Goal: Use online tool/utility: Utilize a website feature to perform a specific function

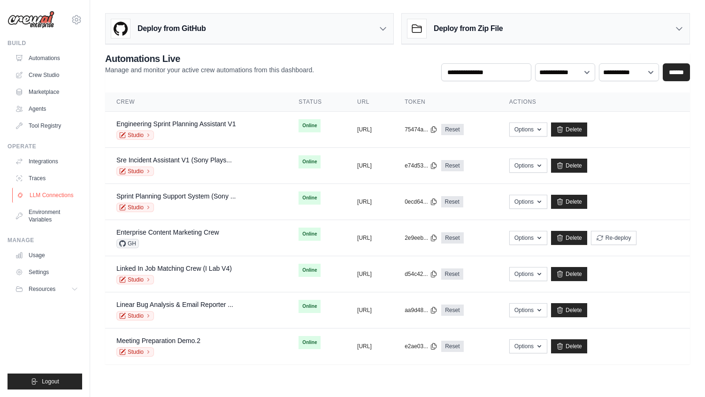
click at [61, 194] on link "LLM Connections" at bounding box center [47, 195] width 71 height 15
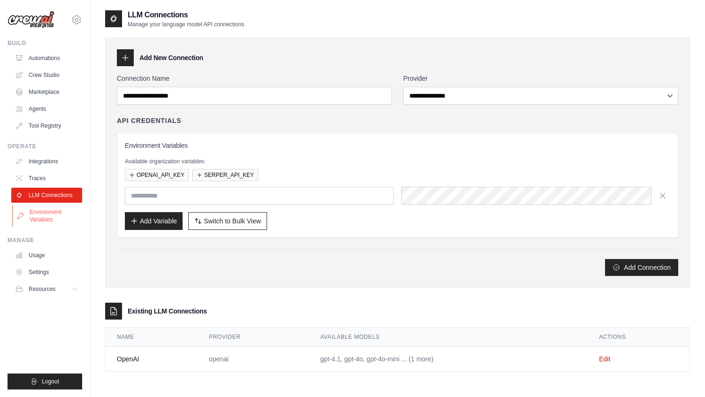
click at [49, 218] on link "Environment Variables" at bounding box center [47, 216] width 71 height 23
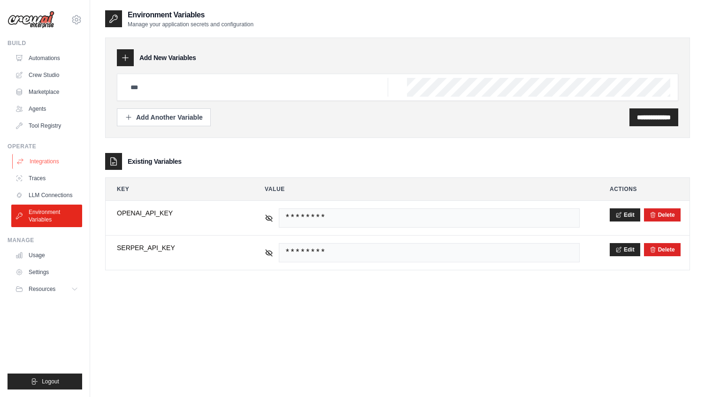
click at [49, 161] on link "Integrations" at bounding box center [47, 161] width 71 height 15
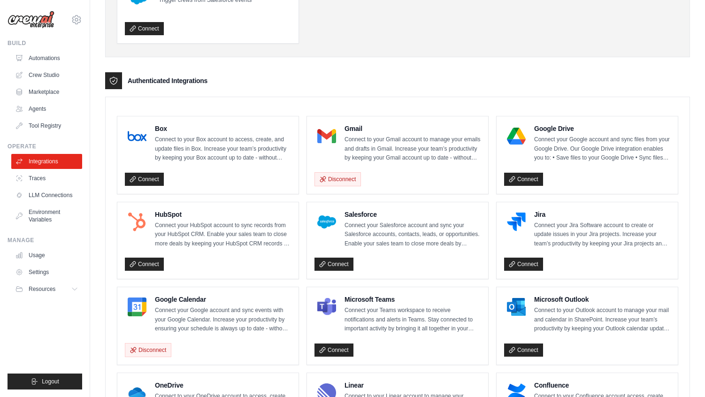
scroll to position [130, 0]
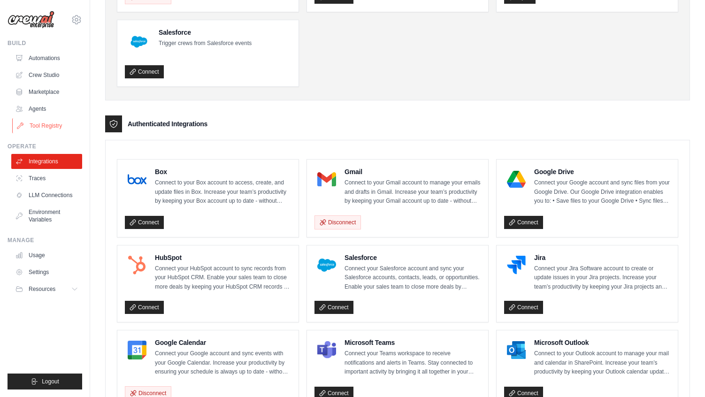
click at [49, 122] on link "Tool Registry" at bounding box center [47, 125] width 71 height 15
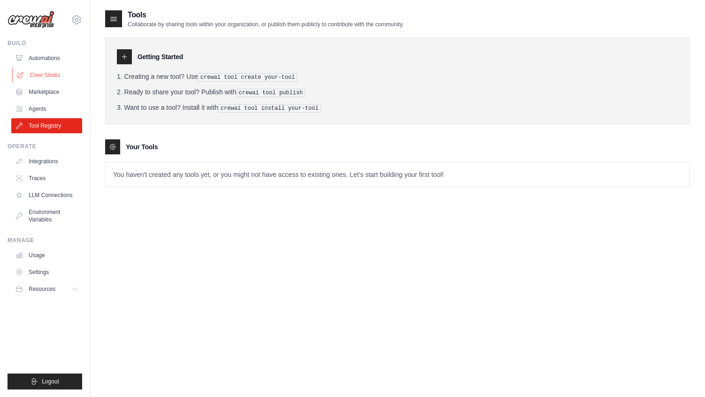
click at [49, 76] on link "Crew Studio" at bounding box center [47, 75] width 71 height 15
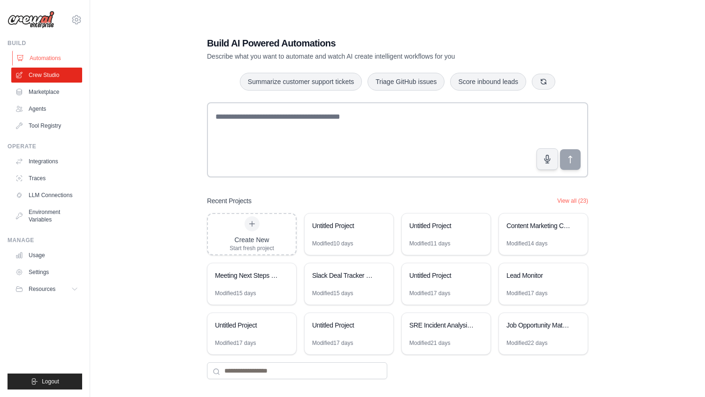
click at [49, 59] on link "Automations" at bounding box center [47, 58] width 71 height 15
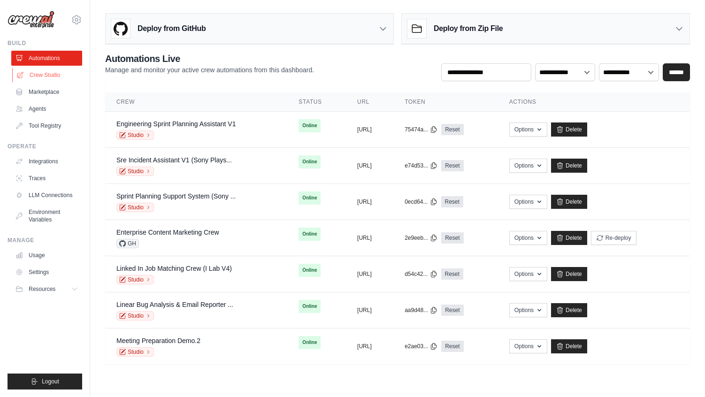
click at [42, 72] on link "Crew Studio" at bounding box center [47, 75] width 71 height 15
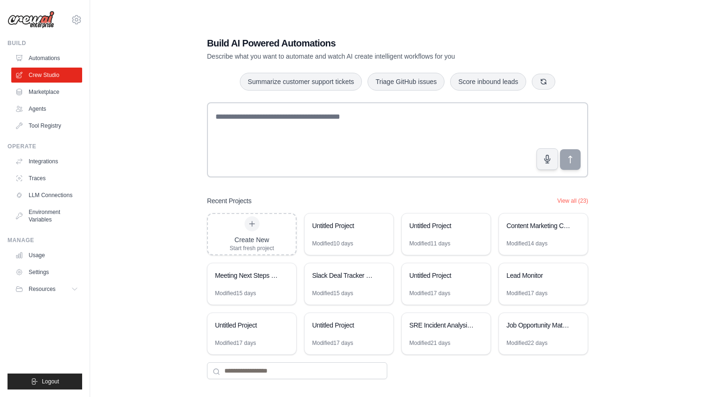
scroll to position [19, 0]
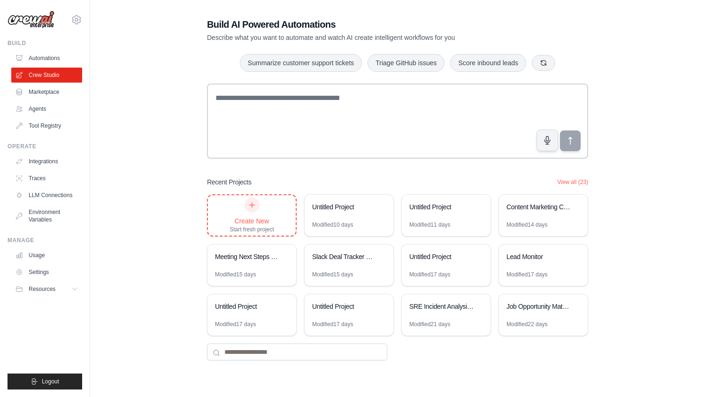
click at [251, 209] on div at bounding box center [251, 205] width 15 height 15
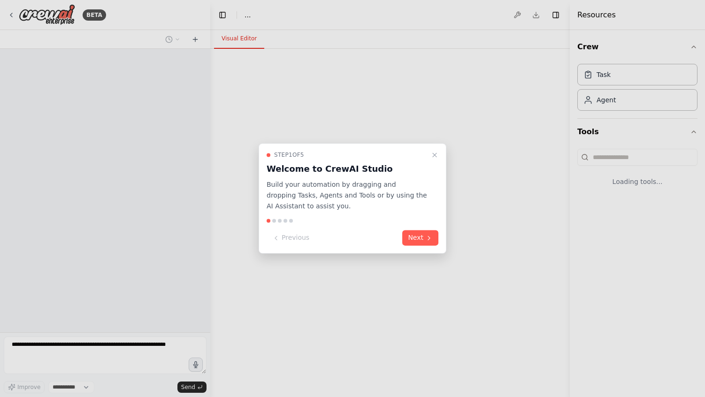
select select "****"
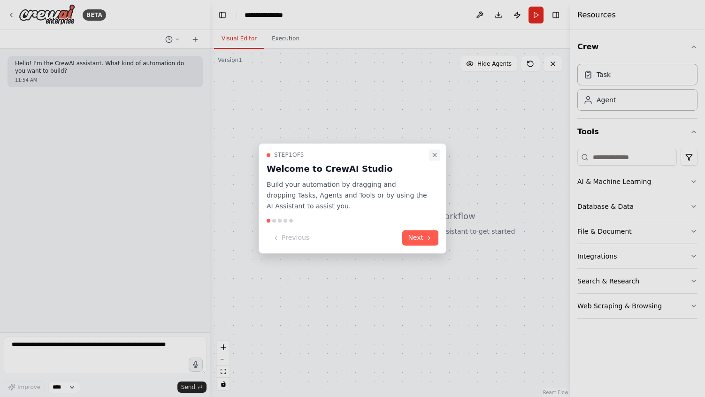
click at [438, 156] on icon "Close walkthrough" at bounding box center [435, 155] width 8 height 8
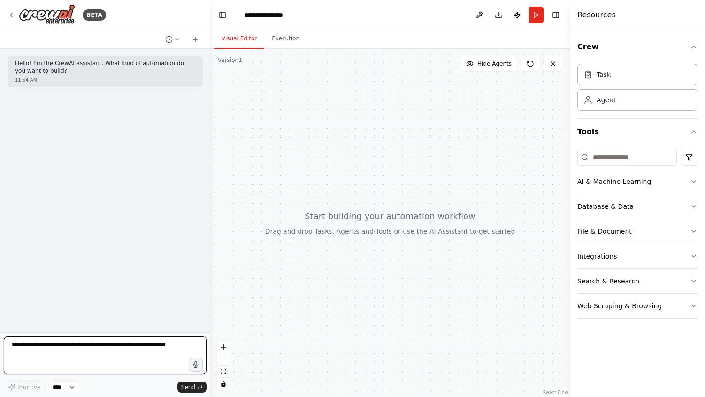
click at [129, 357] on textarea at bounding box center [105, 355] width 203 height 38
click at [193, 363] on icon "button" at bounding box center [196, 365] width 8 height 8
click at [195, 364] on circle "button" at bounding box center [196, 365] width 2 height 2
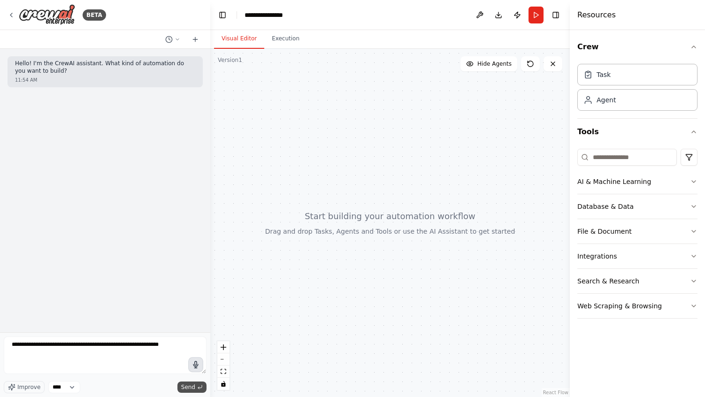
click at [190, 387] on span "Send" at bounding box center [188, 387] width 14 height 8
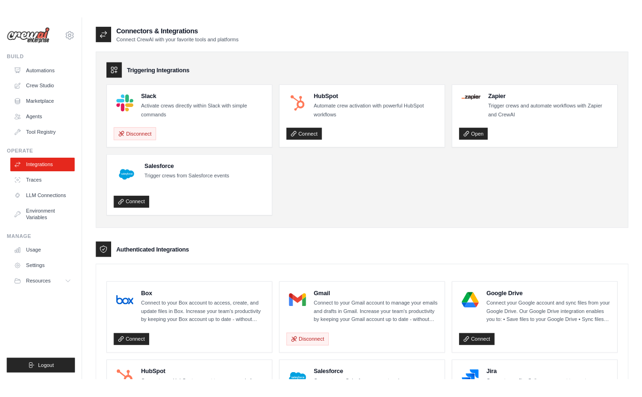
scroll to position [601, 0]
